Goal: Information Seeking & Learning: Learn about a topic

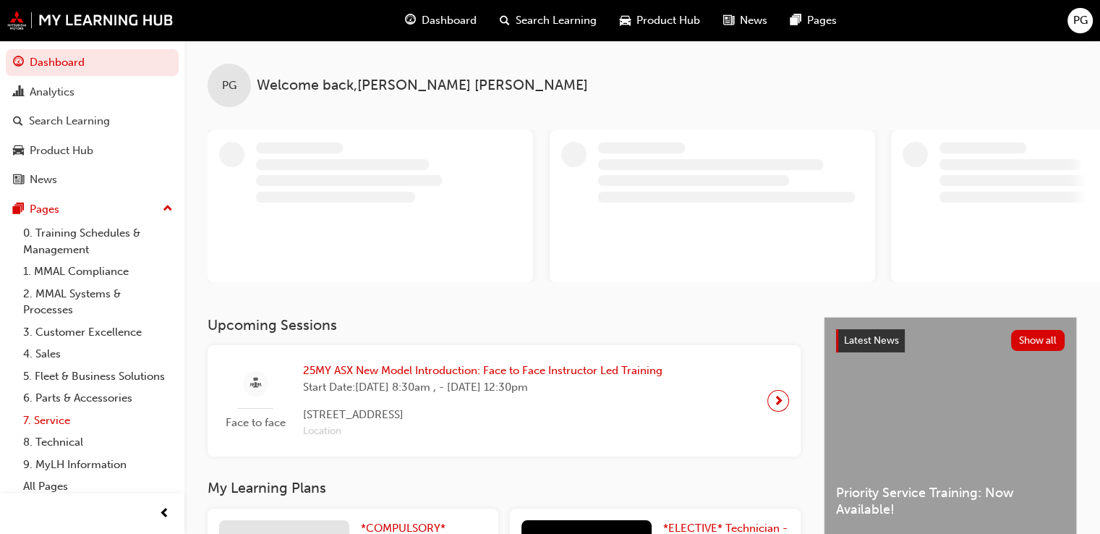
click at [56, 432] on link "7. Service" at bounding box center [97, 420] width 161 height 22
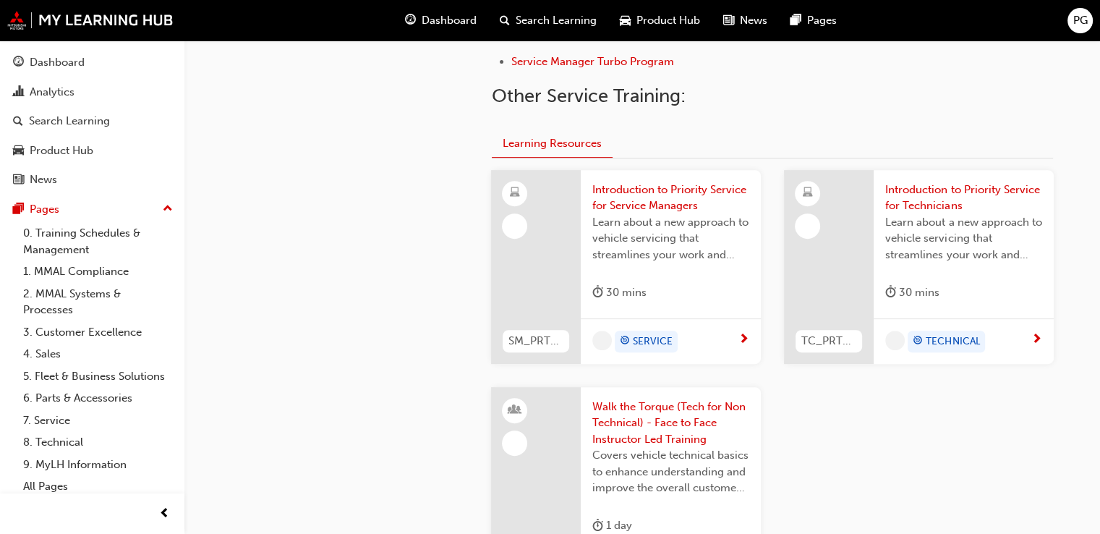
scroll to position [579, 0]
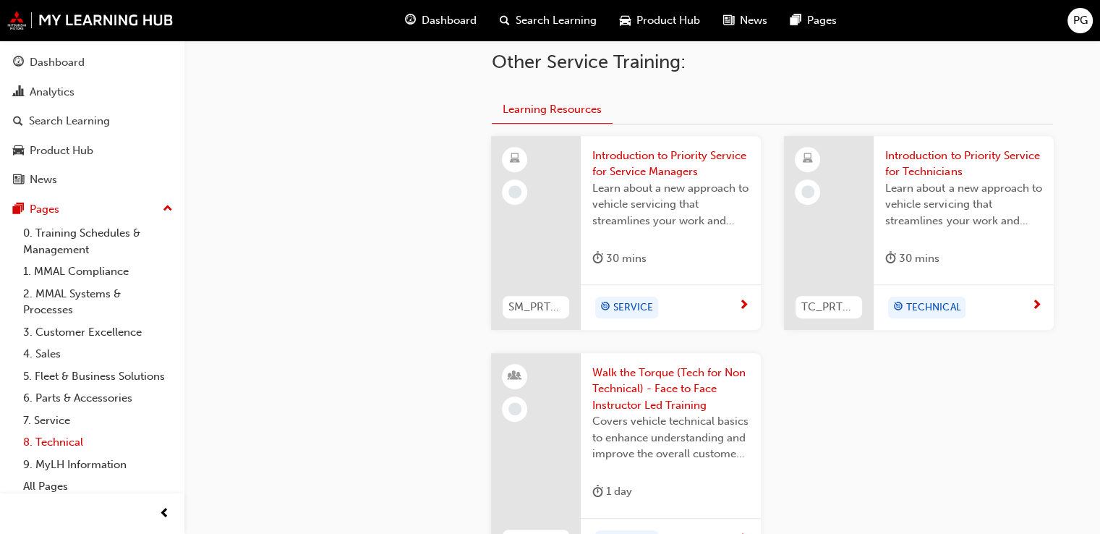
click at [40, 454] on link "8. Technical" at bounding box center [97, 442] width 161 height 22
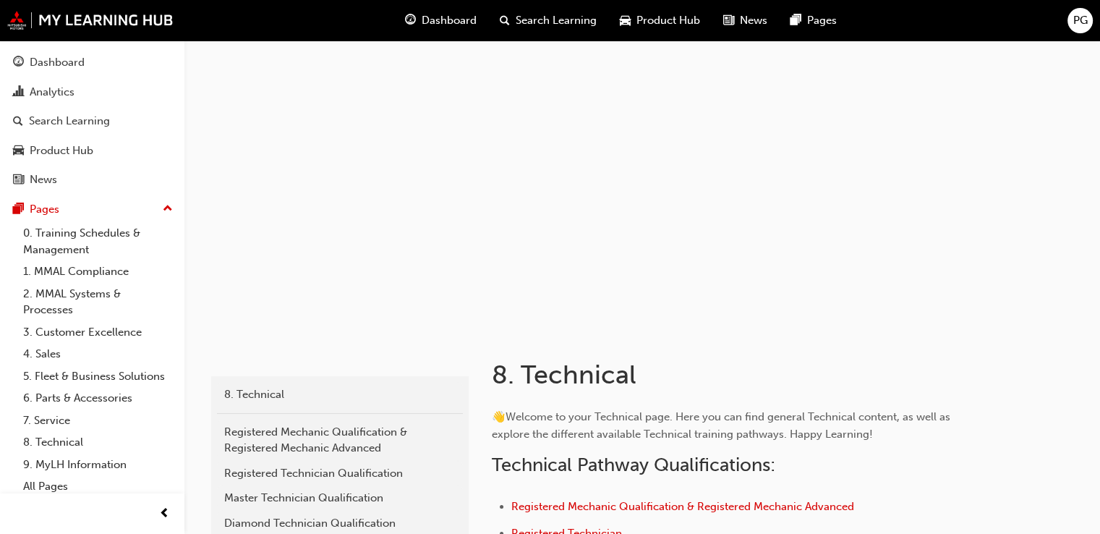
click at [646, 22] on span "Product Hub" at bounding box center [669, 20] width 64 height 17
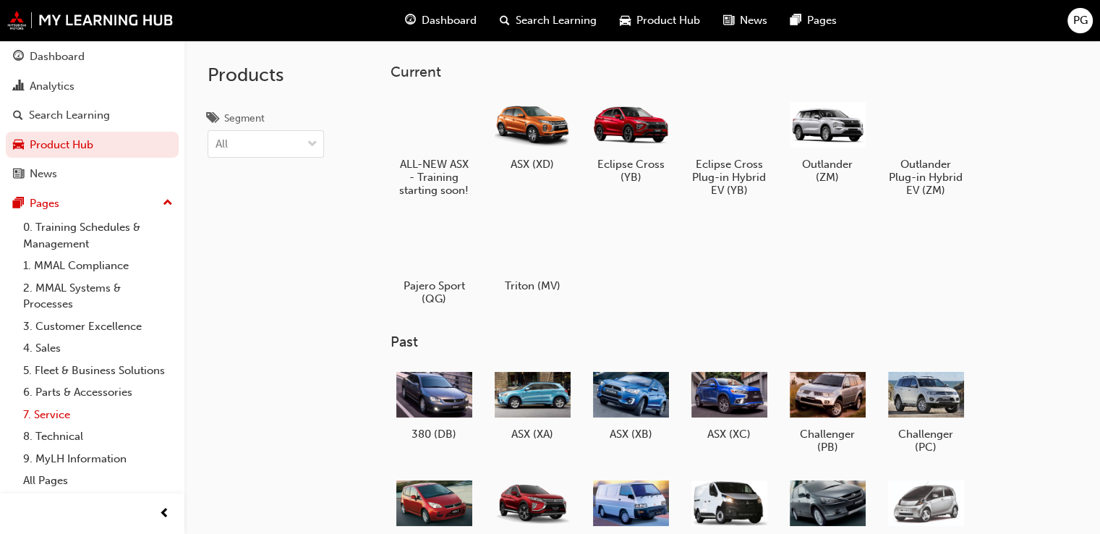
click at [53, 415] on link "7. Service" at bounding box center [97, 415] width 161 height 22
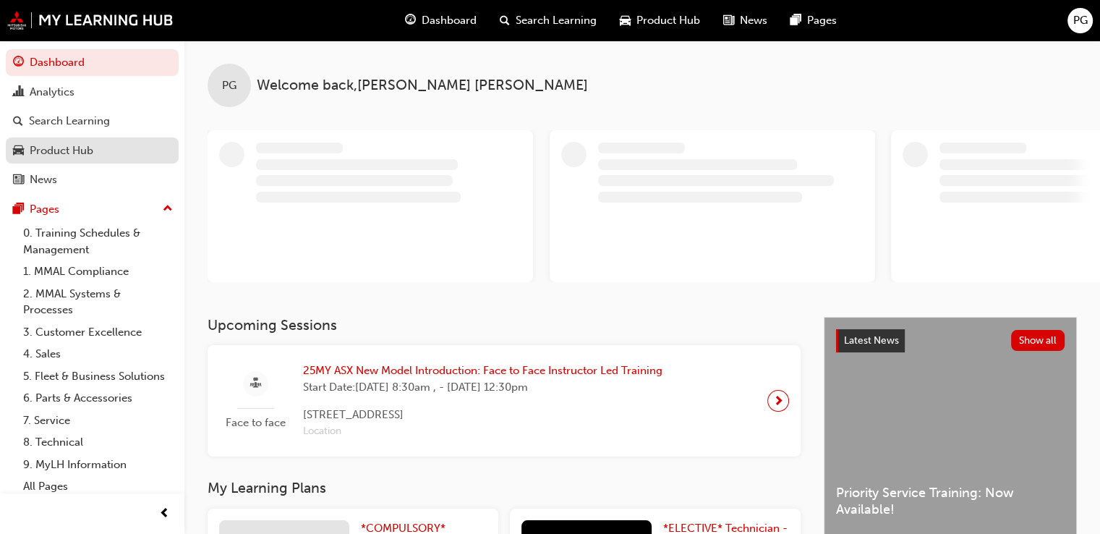
click at [57, 154] on div "Product Hub" at bounding box center [62, 151] width 64 height 17
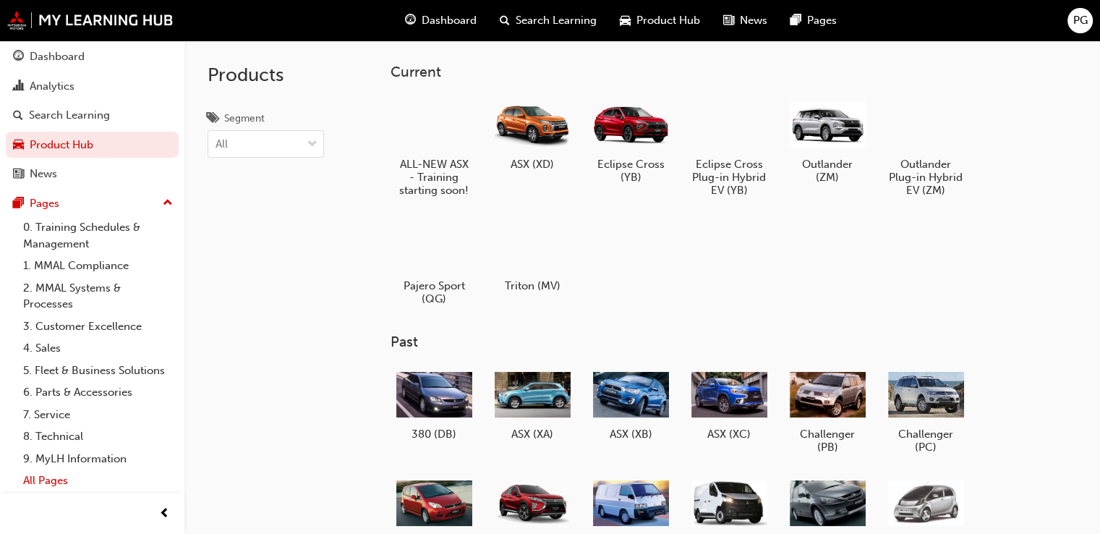
click at [48, 483] on link "All Pages" at bounding box center [97, 481] width 161 height 22
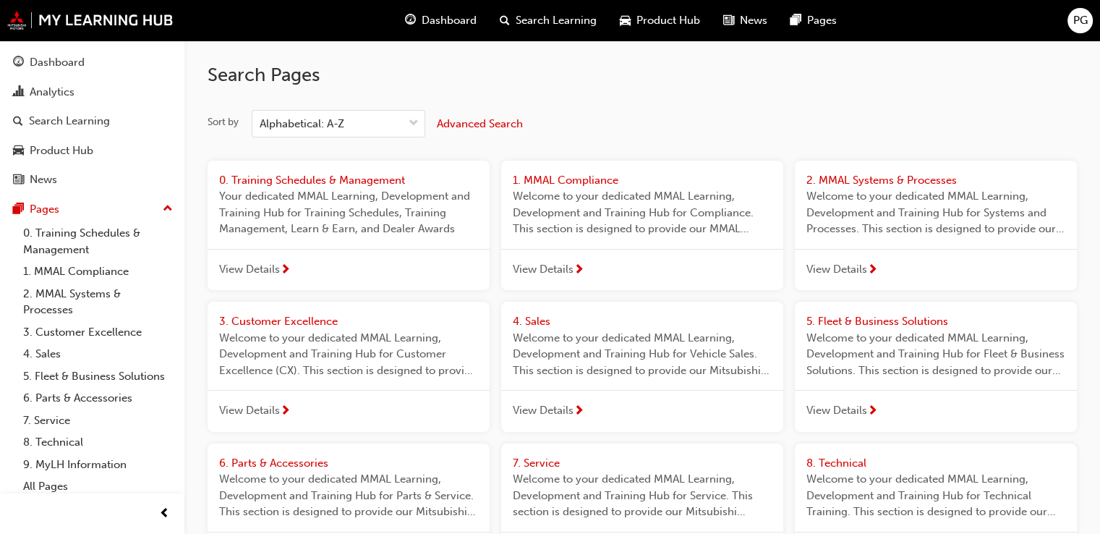
click at [642, 20] on span "Product Hub" at bounding box center [669, 20] width 64 height 17
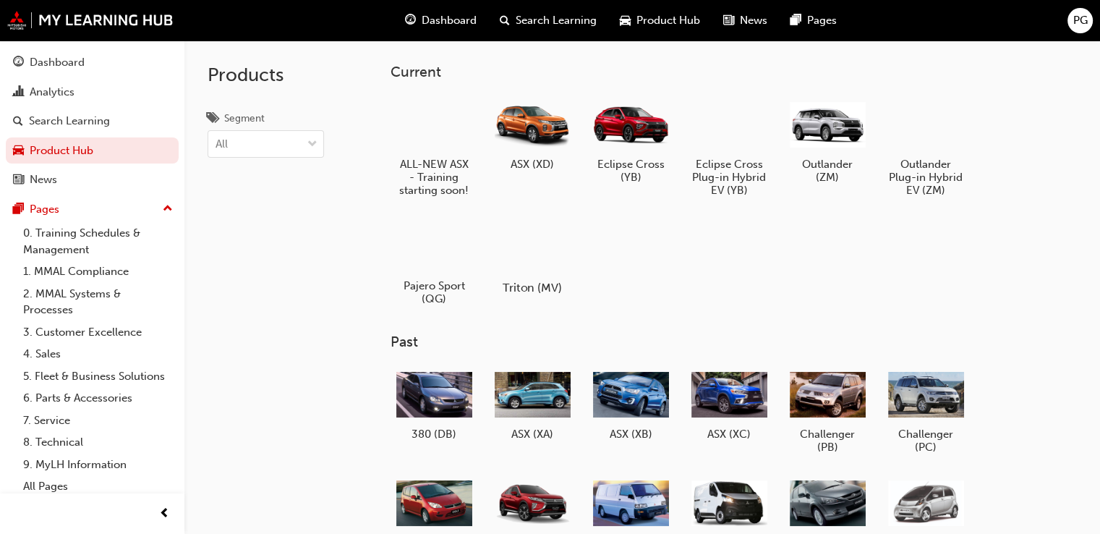
click at [544, 255] on div at bounding box center [533, 246] width 80 height 58
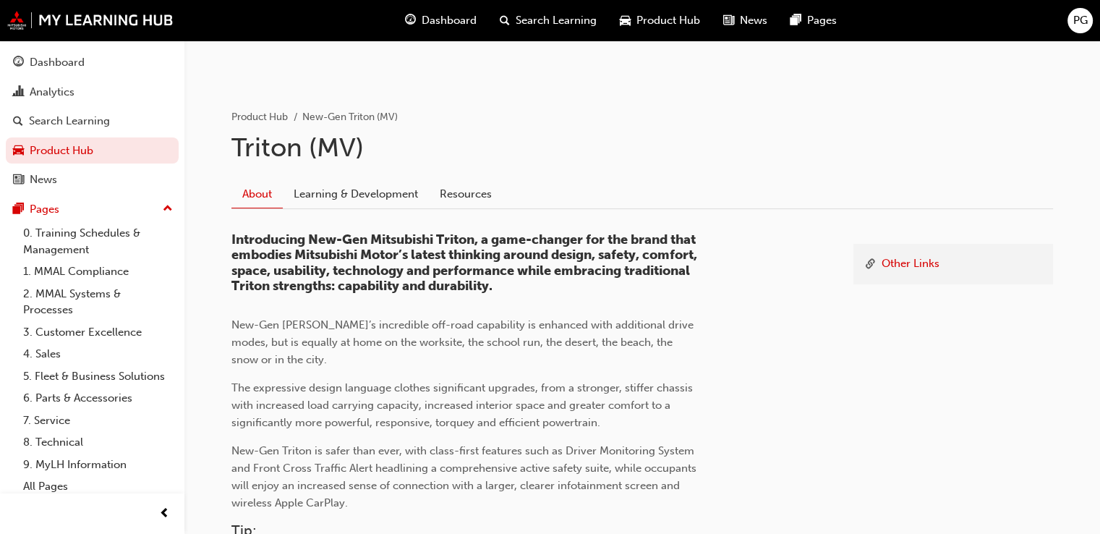
scroll to position [289, 0]
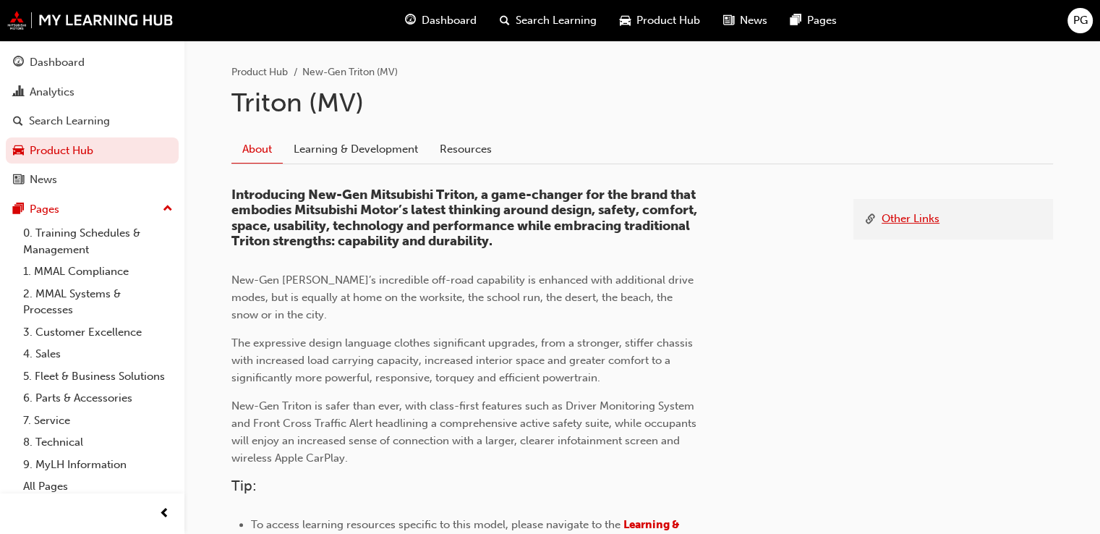
click at [917, 215] on link "Other Links" at bounding box center [911, 220] width 58 height 18
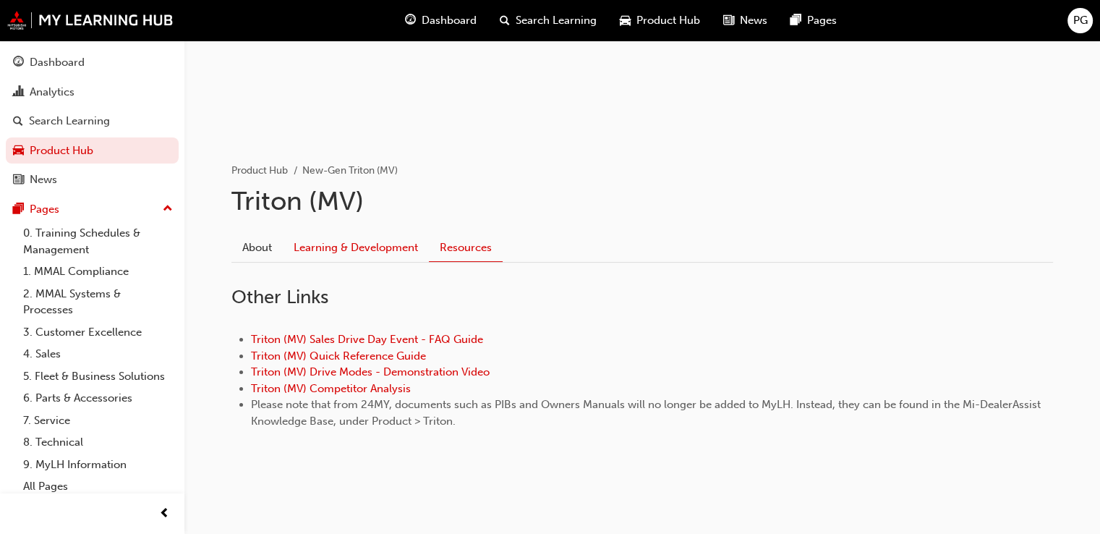
click at [357, 243] on link "Learning & Development" at bounding box center [356, 247] width 146 height 27
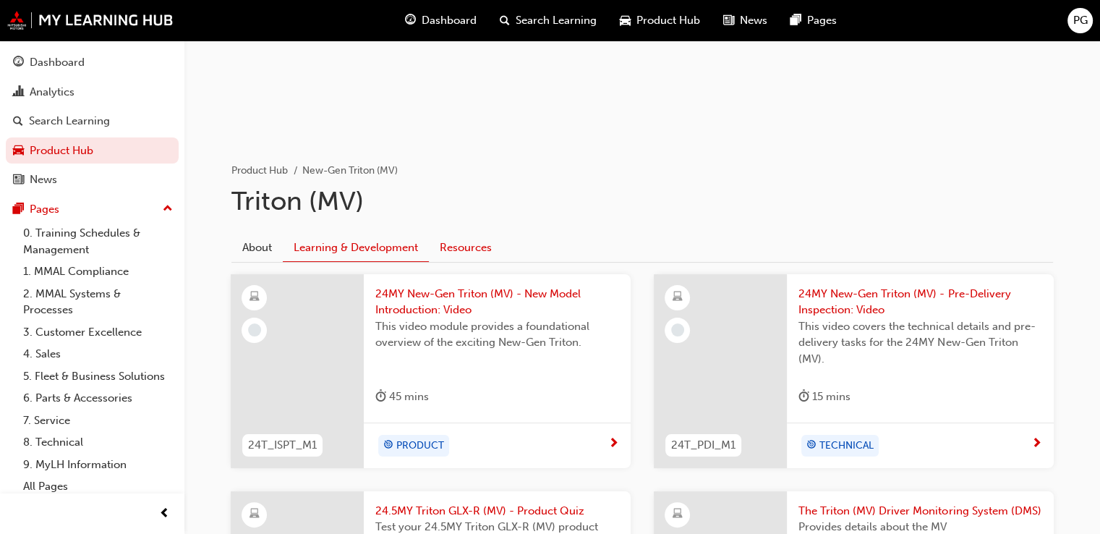
click at [459, 245] on link "Resources" at bounding box center [466, 247] width 74 height 27
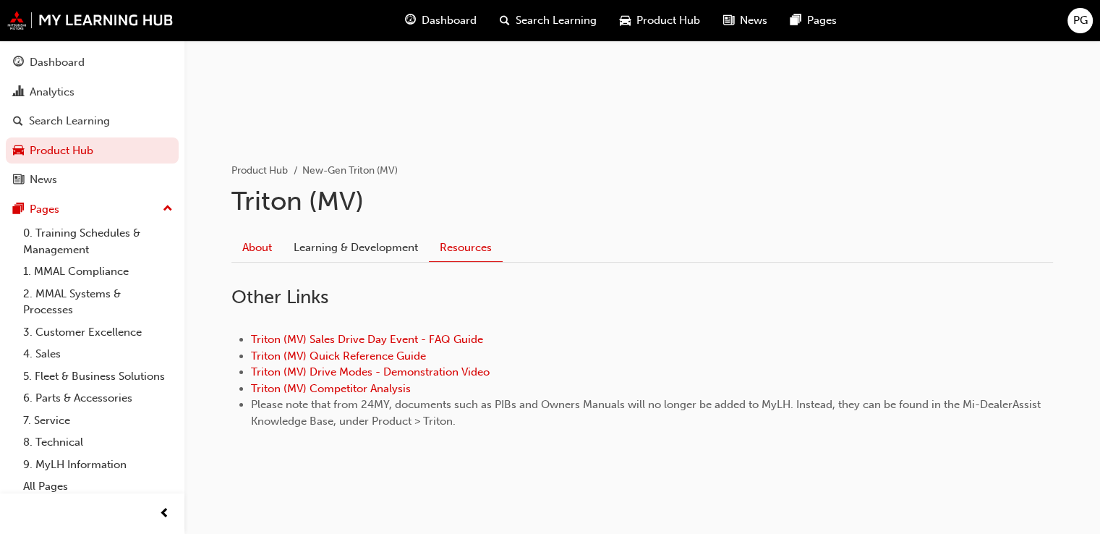
click at [258, 247] on link "About" at bounding box center [257, 247] width 51 height 27
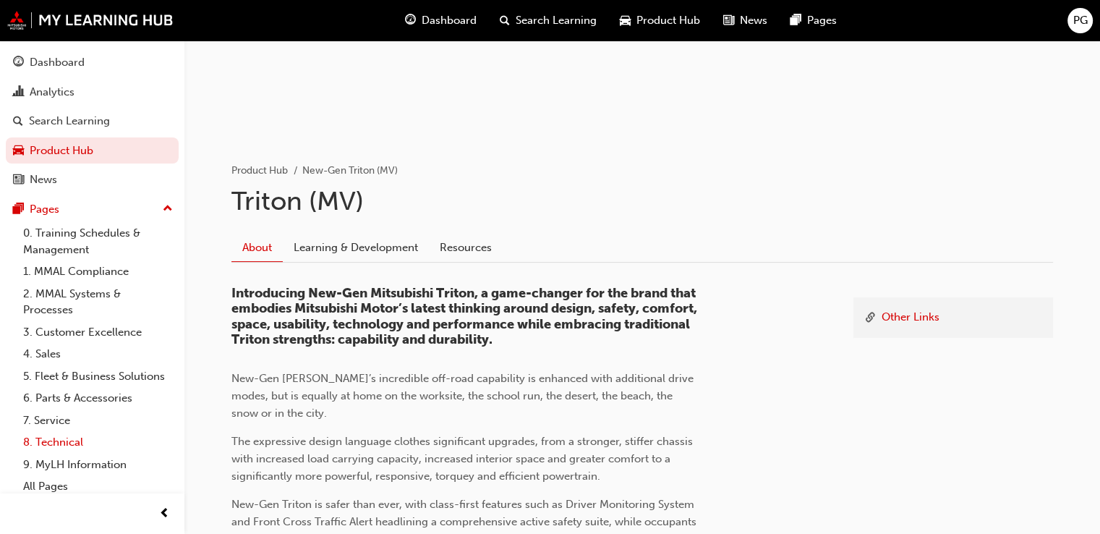
click at [48, 454] on link "8. Technical" at bounding box center [97, 442] width 161 height 22
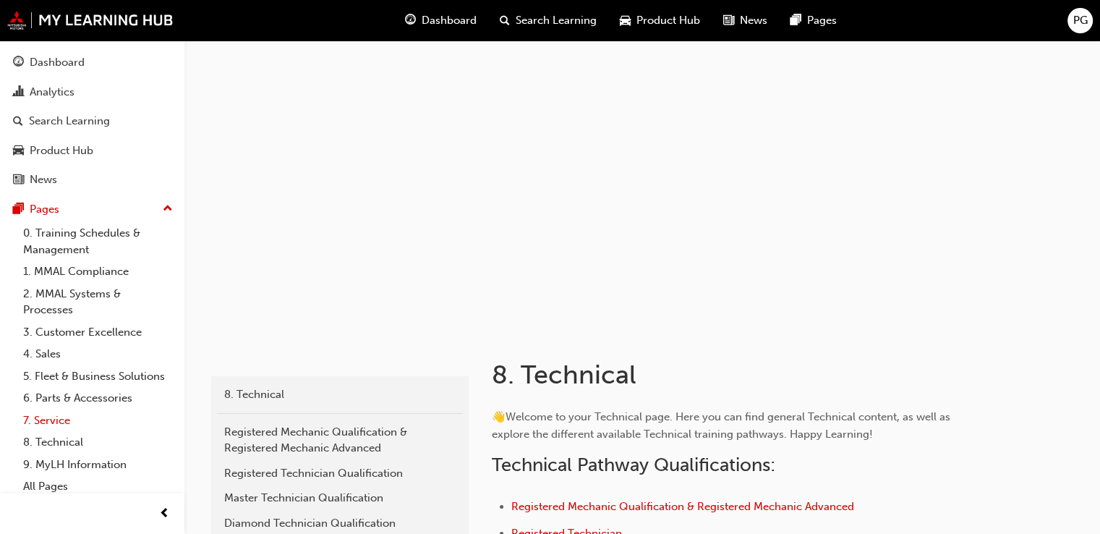
click at [54, 432] on link "7. Service" at bounding box center [97, 420] width 161 height 22
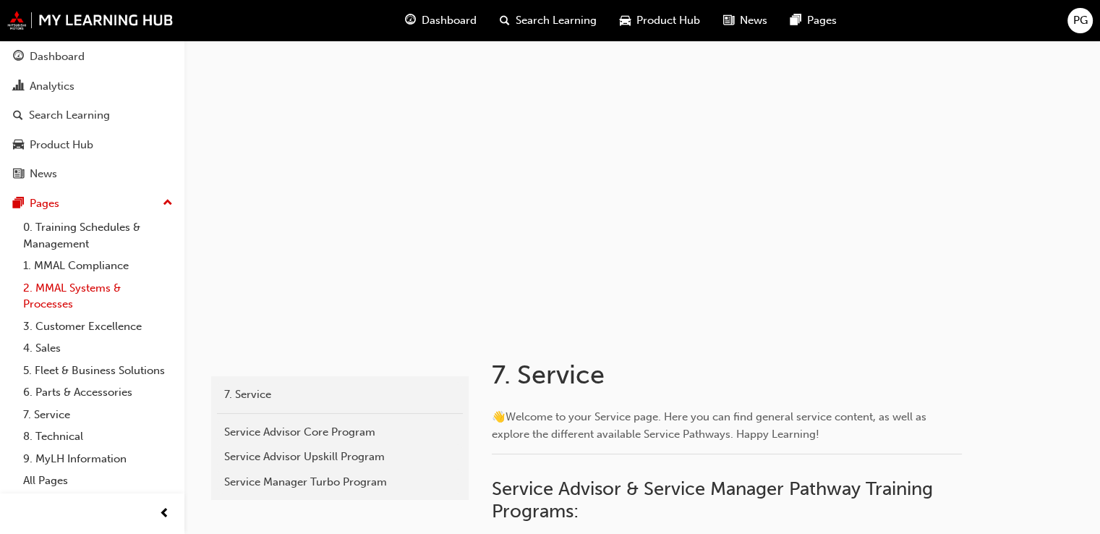
scroll to position [23, 0]
click at [43, 457] on link "9. MyLH Information" at bounding box center [97, 459] width 161 height 22
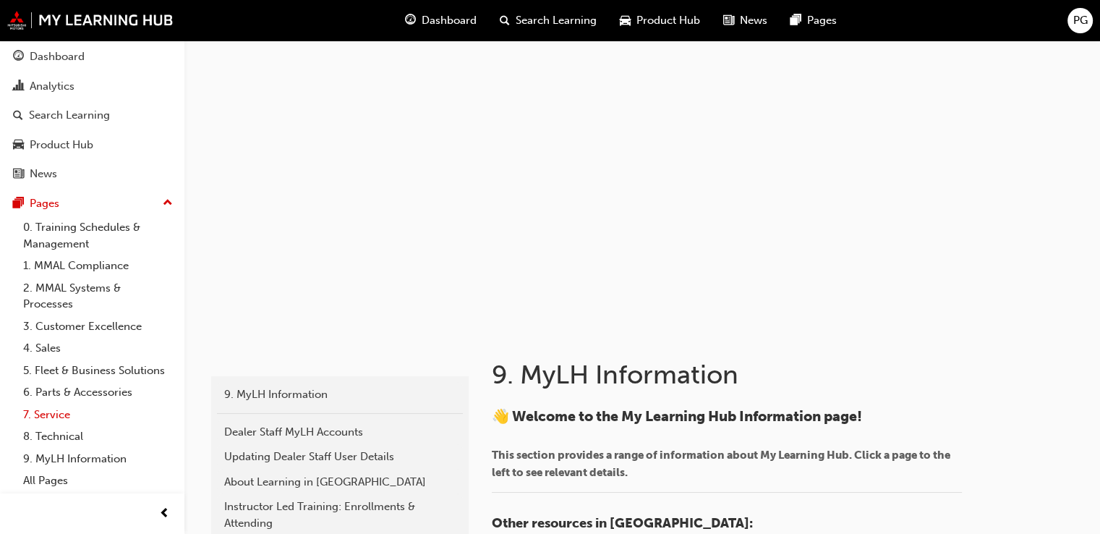
click at [49, 412] on link "7. Service" at bounding box center [97, 415] width 161 height 22
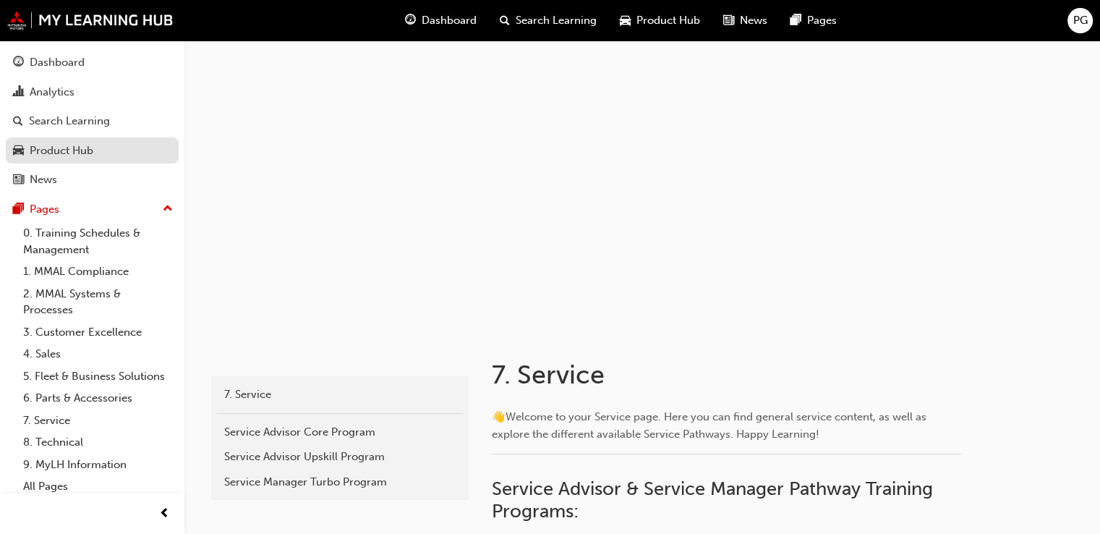
click at [58, 150] on div "Product Hub" at bounding box center [62, 151] width 64 height 17
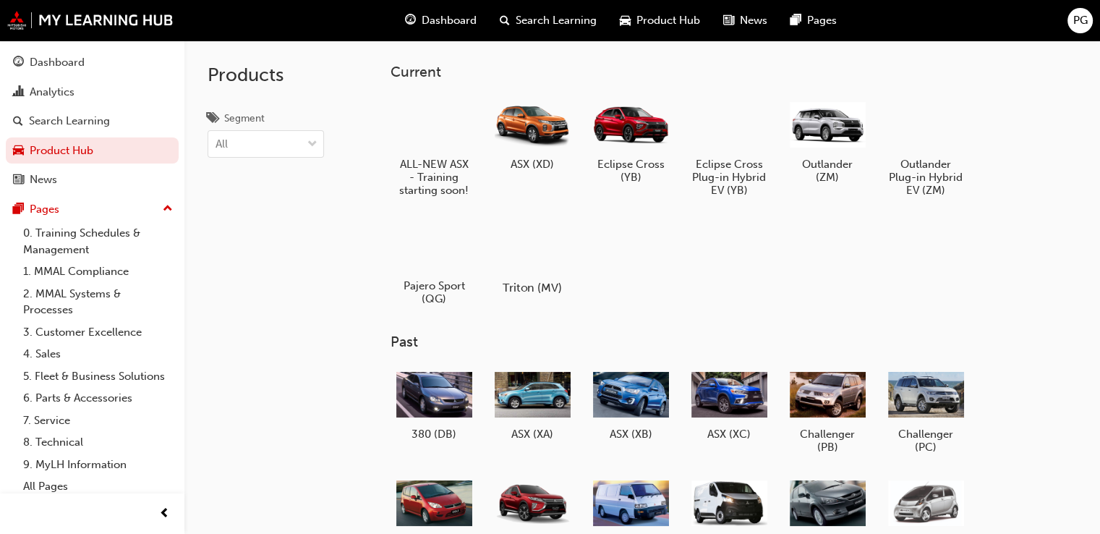
click at [522, 242] on div at bounding box center [533, 246] width 80 height 58
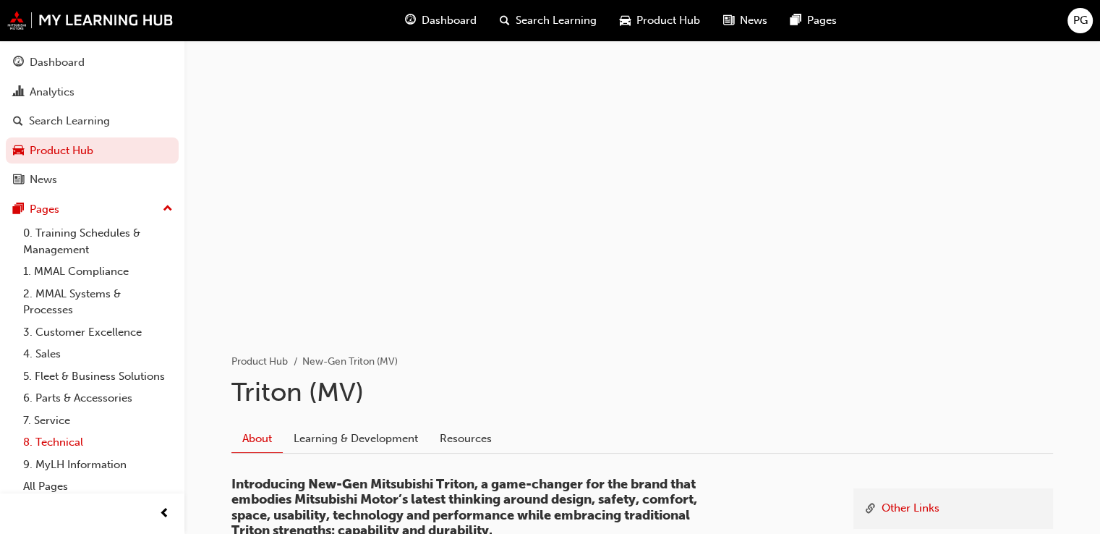
click at [37, 454] on link "8. Technical" at bounding box center [97, 442] width 161 height 22
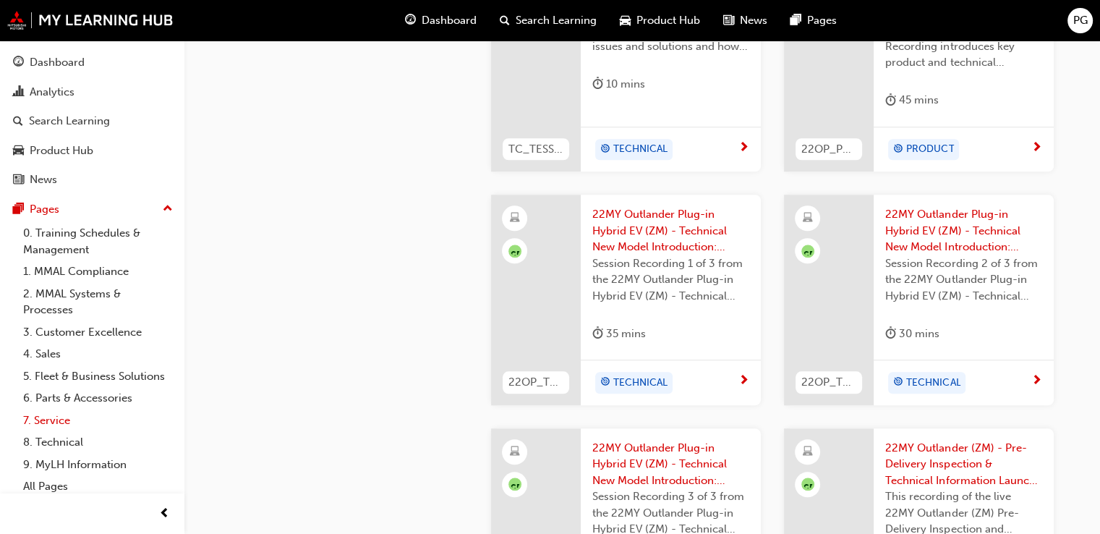
click at [38, 432] on link "7. Service" at bounding box center [97, 420] width 161 height 22
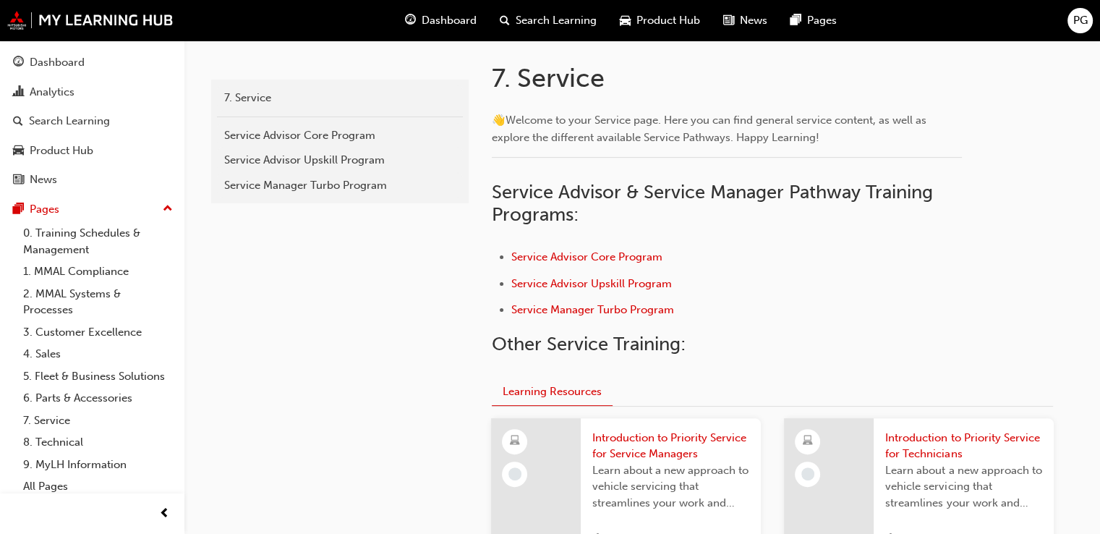
scroll to position [181, 0]
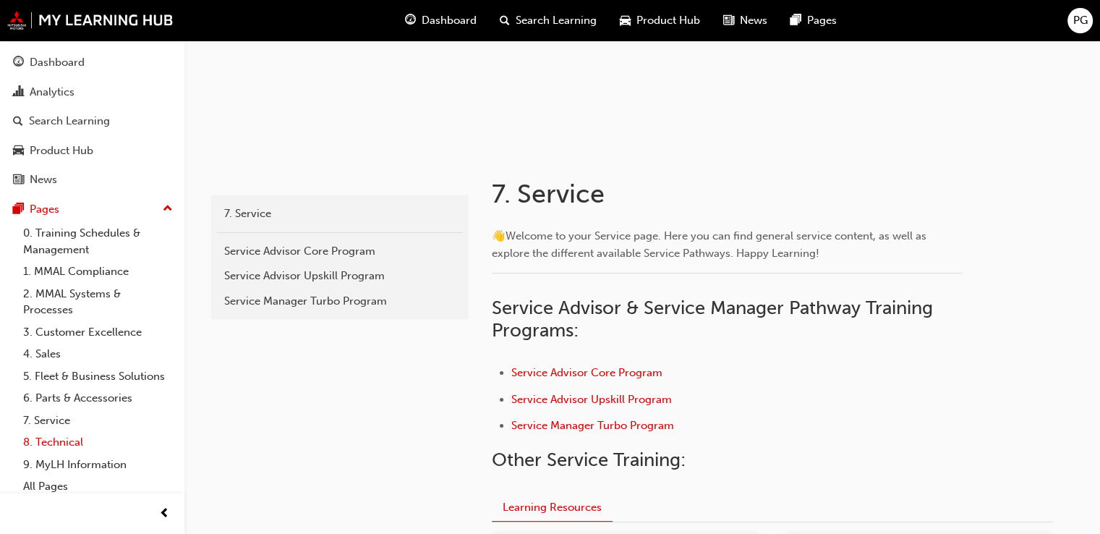
click at [67, 454] on link "8. Technical" at bounding box center [97, 442] width 161 height 22
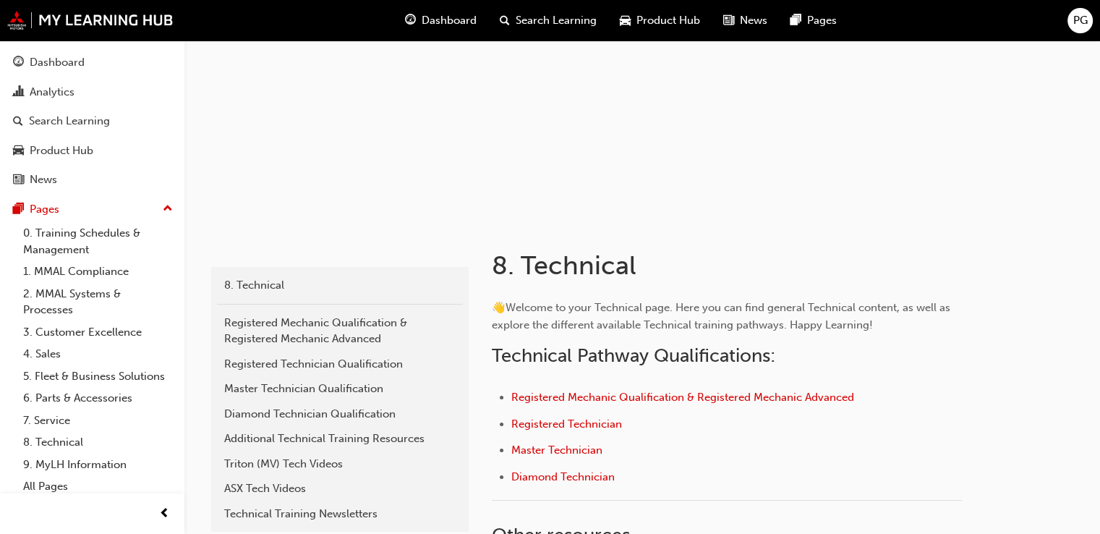
scroll to position [109, 0]
click at [276, 458] on div "Triton (MV) Tech Videos" at bounding box center [340, 465] width 232 height 17
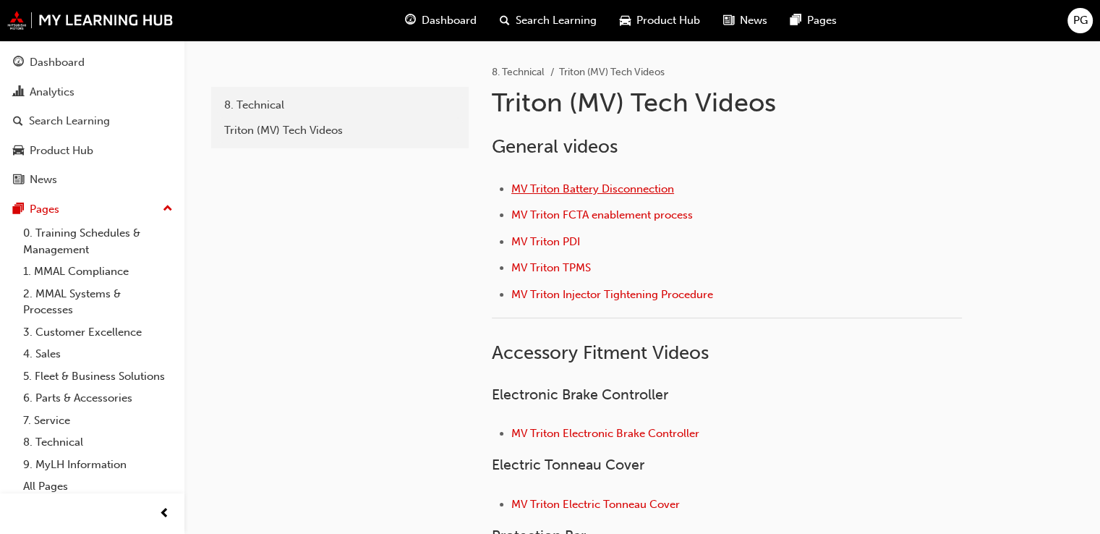
click at [545, 194] on span "MV Triton Battery Disconnection" at bounding box center [592, 188] width 163 height 13
